Goal: Navigation & Orientation: Find specific page/section

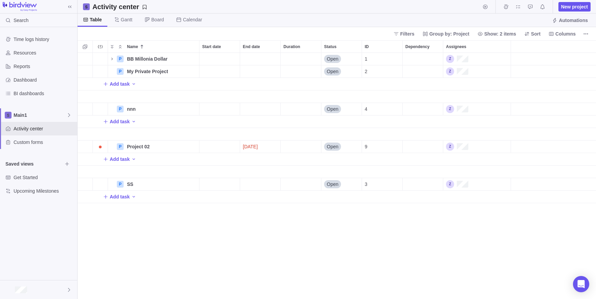
scroll to position [246, 519]
click at [589, 29] on div "Filters Group by: Project Show: 2 items Sort Columns" at bounding box center [337, 33] width 519 height 13
click at [586, 33] on icon "More actions" at bounding box center [585, 33] width 5 height 5
click at [31, 290] on body "Search Time logs history Resources Reports Dashboard BI dashboards Main1 Activi…" at bounding box center [298, 149] width 596 height 299
click at [43, 275] on div "Time logs history Resources Reports Dashboard BI dashboards Main1 Activity cent…" at bounding box center [38, 153] width 77 height 253
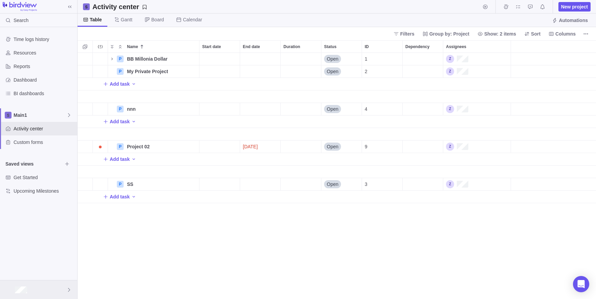
click at [57, 282] on div at bounding box center [38, 289] width 77 height 19
click at [28, 200] on span "Company settings" at bounding box center [38, 198] width 61 height 7
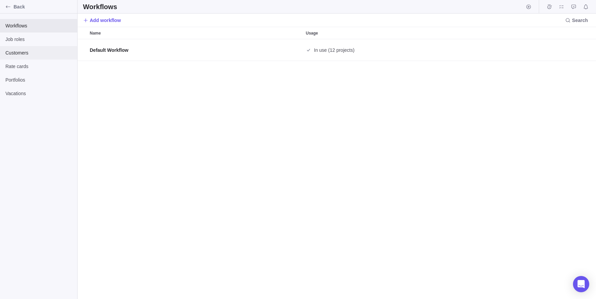
scroll to position [260, 519]
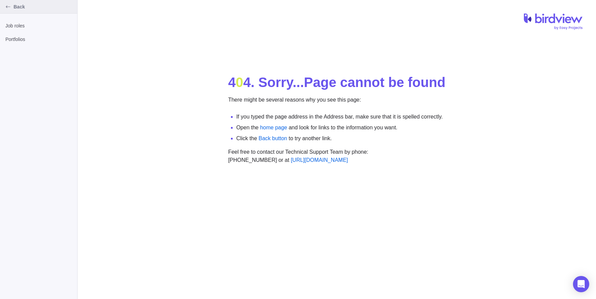
click at [7, 4] on div "Back" at bounding box center [8, 6] width 11 height 11
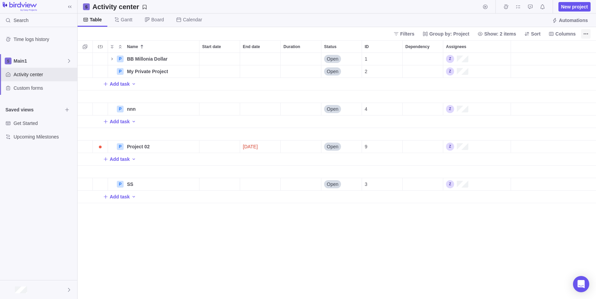
scroll to position [246, 519]
click at [582, 35] on span "More actions" at bounding box center [585, 33] width 9 height 9
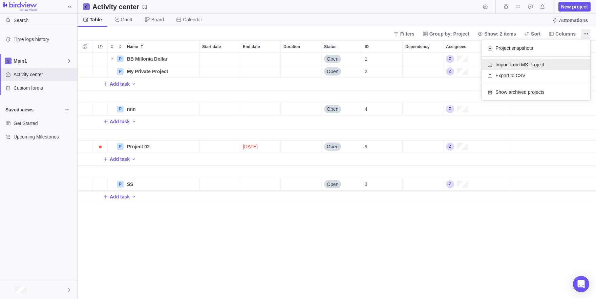
click at [497, 63] on span "Import from MS Project" at bounding box center [519, 64] width 49 height 7
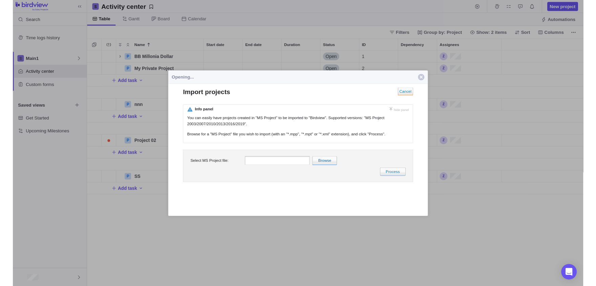
scroll to position [0, 0]
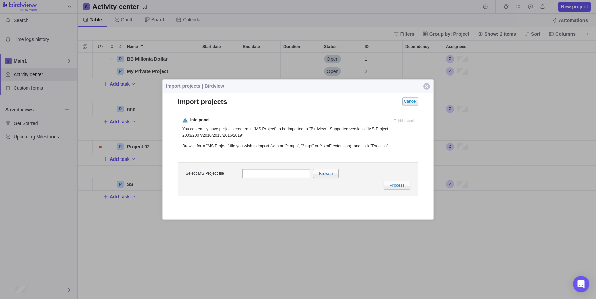
click at [428, 88] on span "button" at bounding box center [426, 86] width 7 height 7
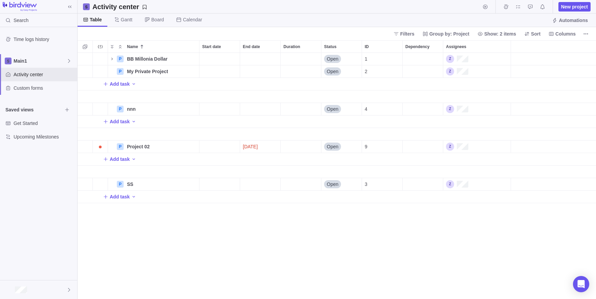
click at [592, 34] on div "Filters Group by: Project Show: 2 items Sort Columns" at bounding box center [337, 33] width 519 height 13
click at [589, 36] on span "More actions" at bounding box center [585, 33] width 9 height 9
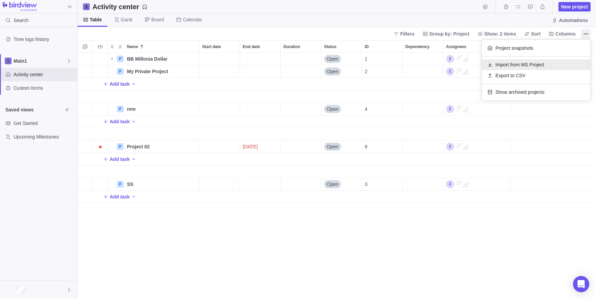
click at [516, 67] on span "Import from MS Project" at bounding box center [519, 64] width 49 height 7
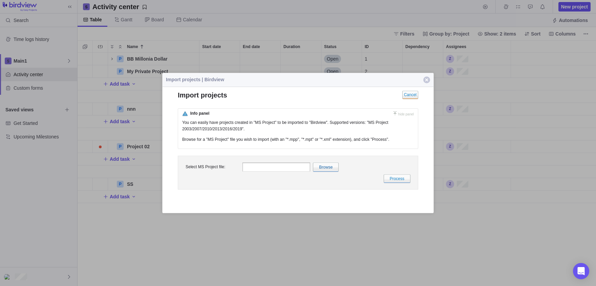
click at [430, 81] on button "Close" at bounding box center [427, 80] width 14 height 14
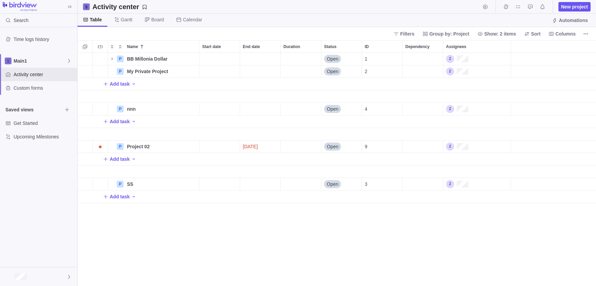
scroll to position [233, 519]
click at [583, 38] on span "More actions" at bounding box center [585, 33] width 9 height 9
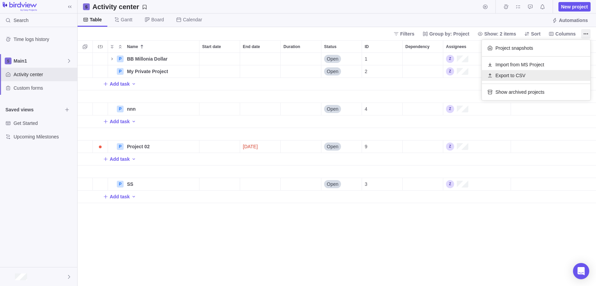
click at [494, 77] on div "Export to CSV" at bounding box center [536, 75] width 108 height 11
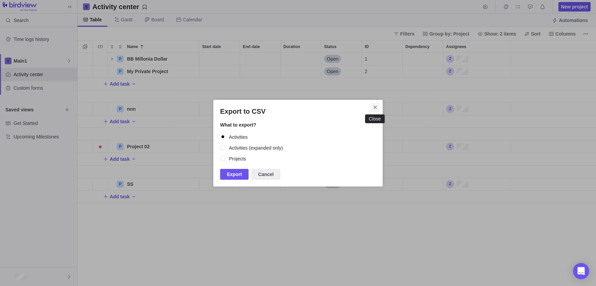
click at [376, 107] on icon "Close" at bounding box center [375, 107] width 5 height 5
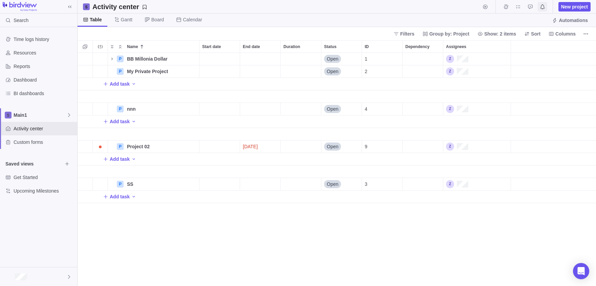
scroll to position [233, 519]
click at [585, 30] on span "More actions" at bounding box center [585, 33] width 9 height 9
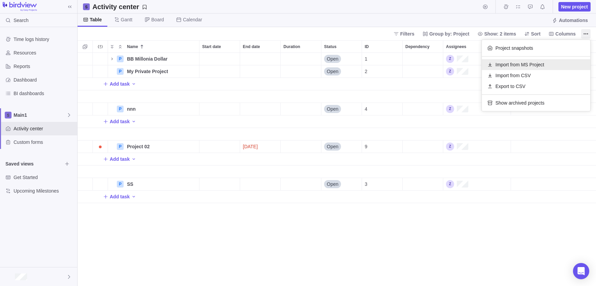
click at [516, 65] on span "Import from MS Project" at bounding box center [519, 64] width 49 height 7
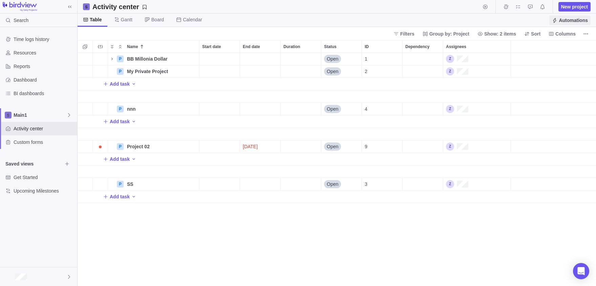
click at [565, 23] on span "Automations" at bounding box center [573, 20] width 29 height 7
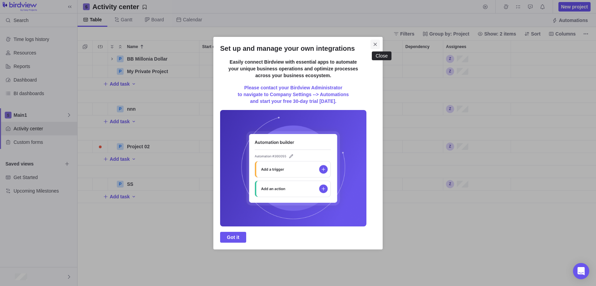
click at [378, 43] on icon "Close" at bounding box center [375, 44] width 5 height 5
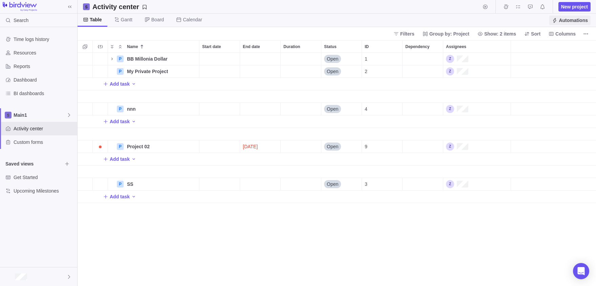
click at [571, 16] on span "Automations" at bounding box center [569, 20] width 41 height 9
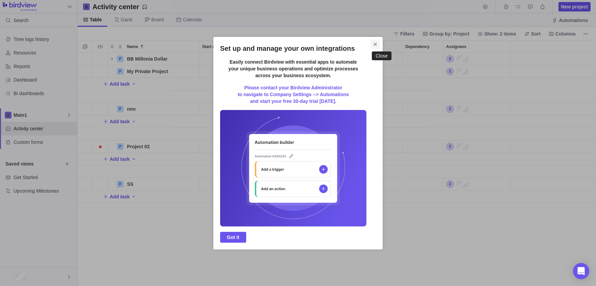
click at [378, 43] on icon "Close" at bounding box center [375, 44] width 5 height 5
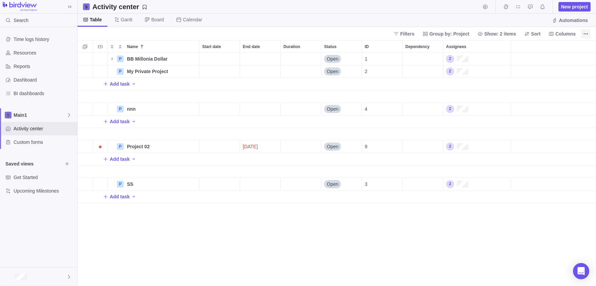
click at [589, 35] on span "More actions" at bounding box center [585, 33] width 9 height 9
click at [42, 273] on body "Search Time logs history Resources Reports Dashboard BI dashboards Main1 Activi…" at bounding box center [298, 143] width 596 height 286
click at [42, 273] on div at bounding box center [38, 277] width 77 height 19
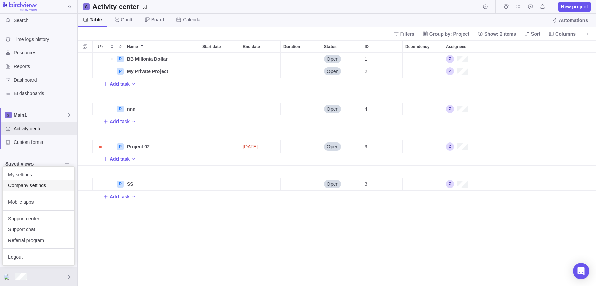
click at [21, 186] on span "Company settings" at bounding box center [38, 185] width 61 height 7
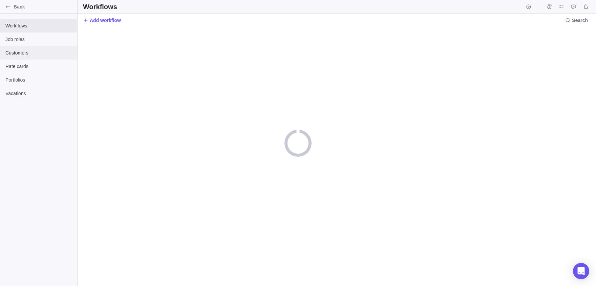
click at [17, 58] on div "Customers" at bounding box center [38, 53] width 77 height 14
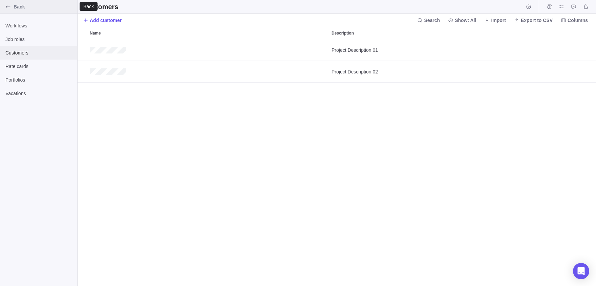
scroll to position [247, 519]
click at [35, 41] on span "Job roles" at bounding box center [38, 39] width 66 height 7
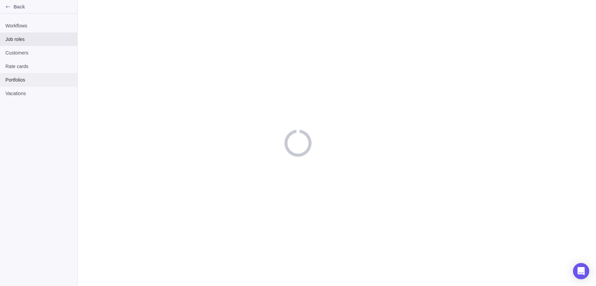
click at [36, 79] on span "Portfolios" at bounding box center [38, 80] width 66 height 7
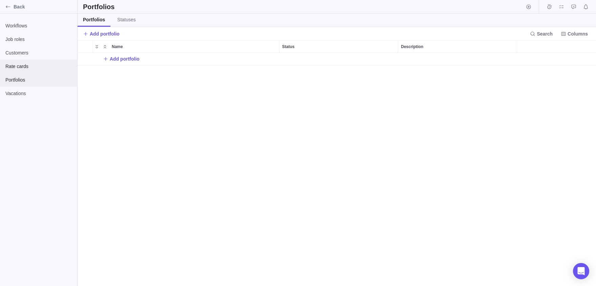
scroll to position [233, 519]
click at [15, 43] on div "Job roles" at bounding box center [38, 40] width 77 height 14
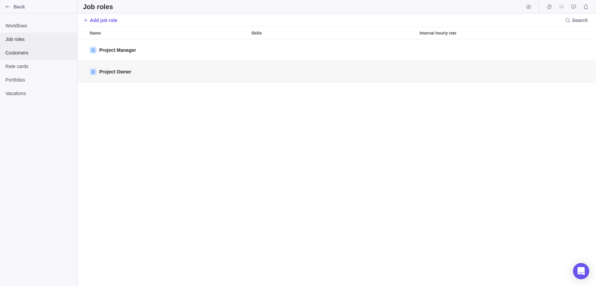
scroll to position [247, 519]
click at [36, 48] on div "Customers" at bounding box center [38, 53] width 77 height 14
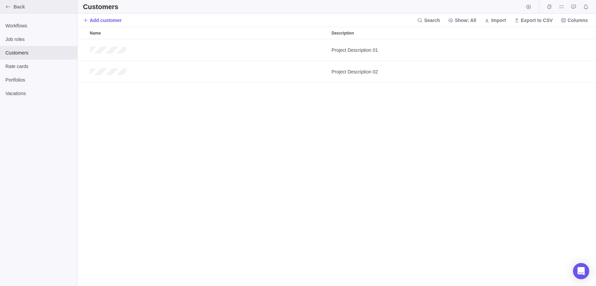
scroll to position [247, 519]
click at [484, 21] on icon at bounding box center [486, 20] width 5 height 5
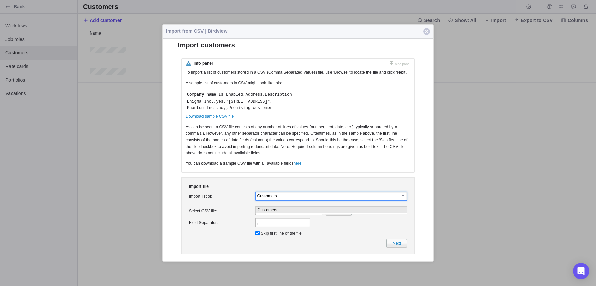
scroll to position [0, 0]
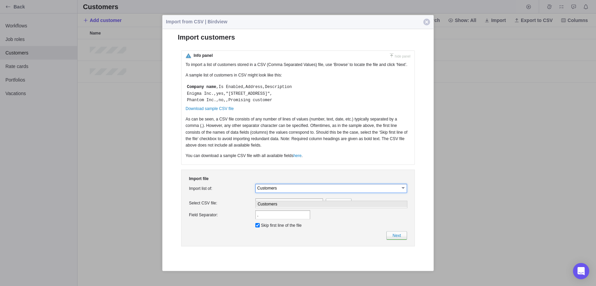
click at [421, 25] on button "Close" at bounding box center [427, 22] width 14 height 14
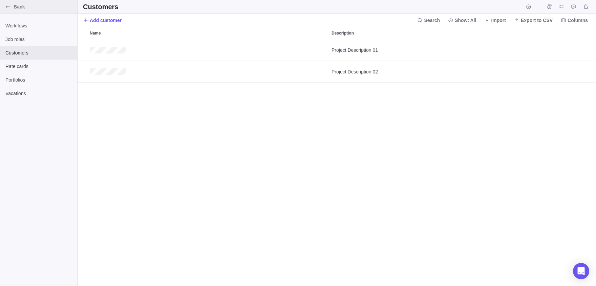
click at [14, 7] on span "Back" at bounding box center [44, 6] width 61 height 7
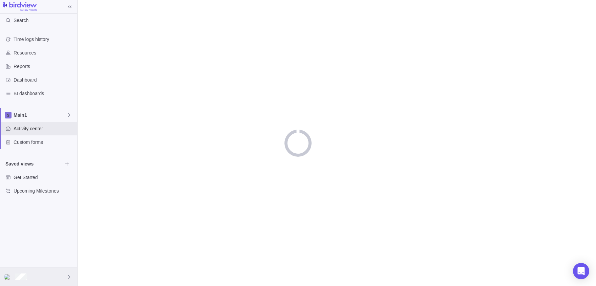
click at [32, 282] on div at bounding box center [38, 277] width 77 height 19
click at [30, 257] on span "Logout" at bounding box center [38, 257] width 61 height 7
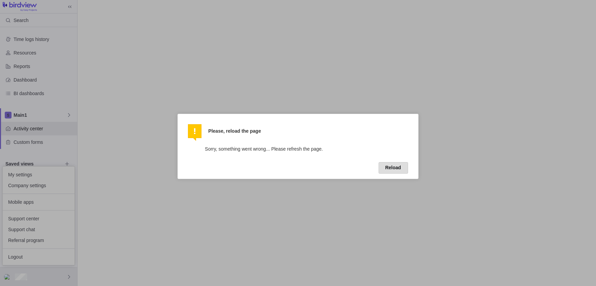
click at [383, 173] on button "Reload" at bounding box center [393, 168] width 29 height 12
